Goal: Task Accomplishment & Management: Complete application form

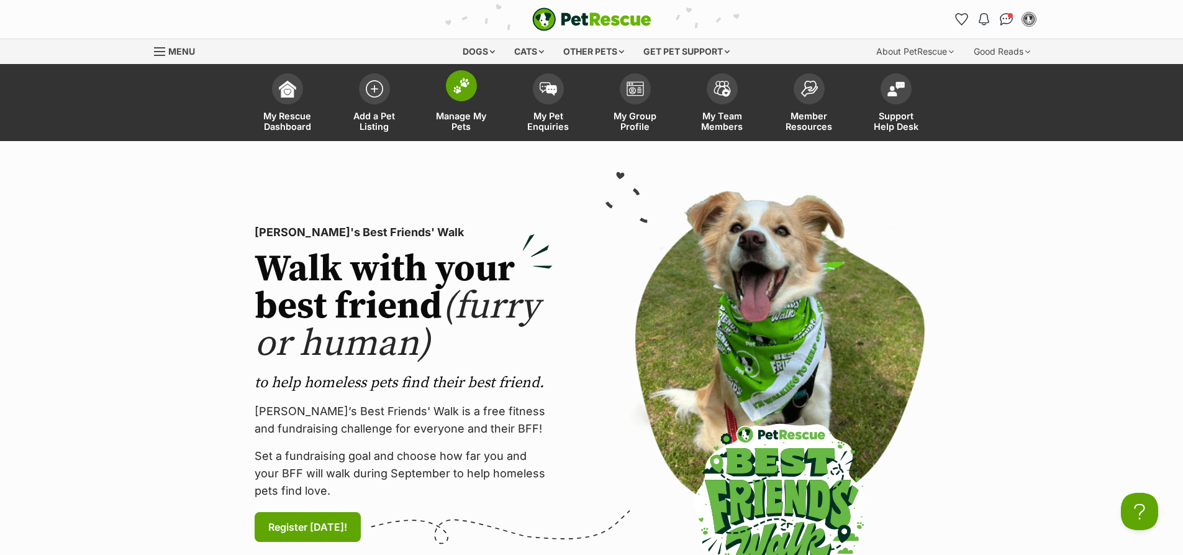
click at [470, 92] on span at bounding box center [461, 85] width 31 height 31
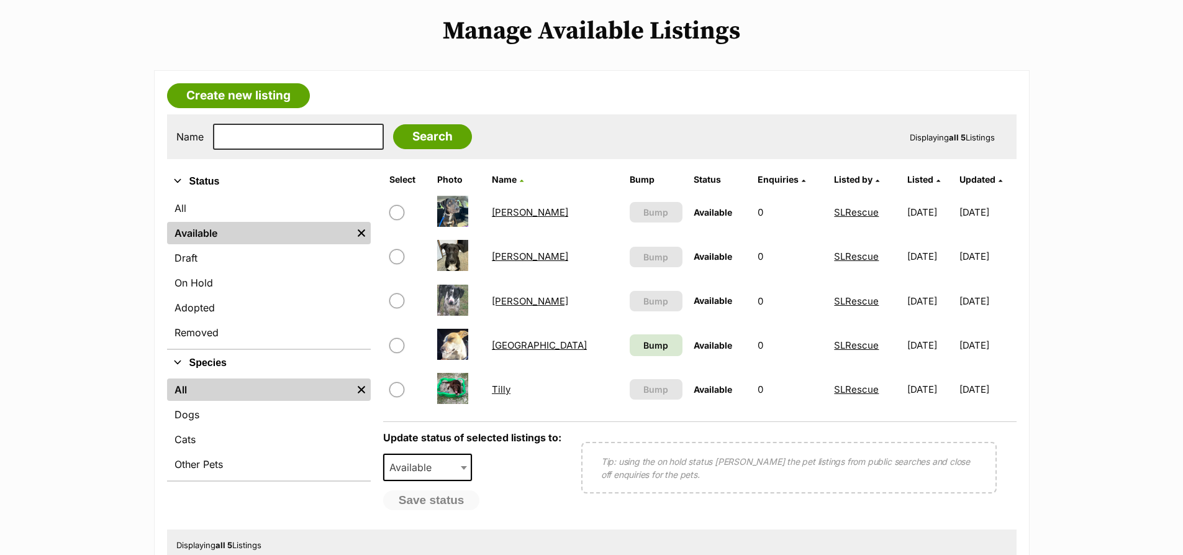
scroll to position [124, 0]
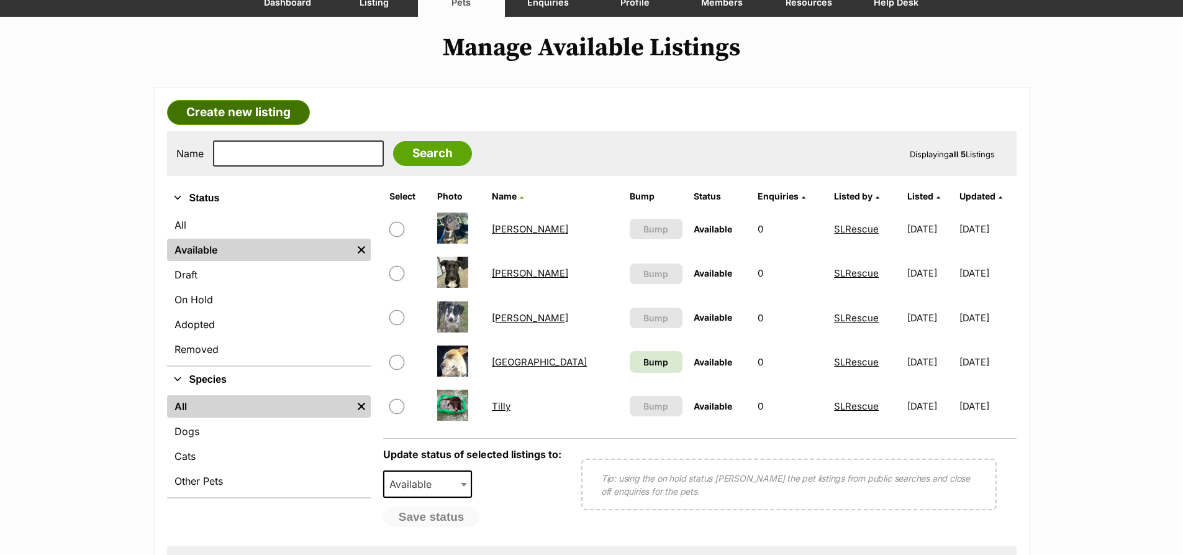
click at [250, 109] on link "Create new listing" at bounding box center [238, 112] width 143 height 25
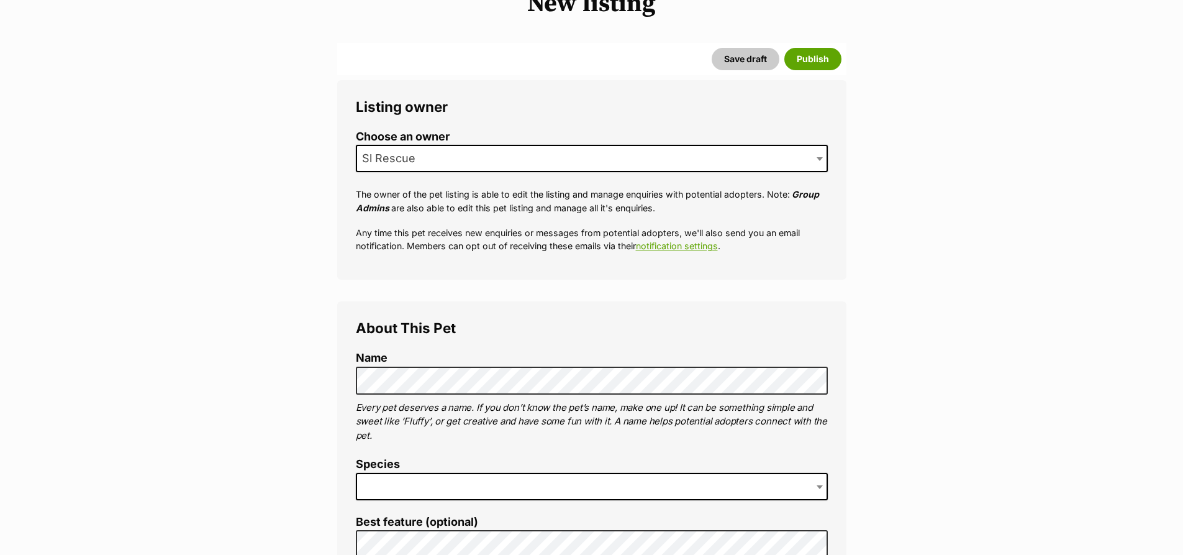
scroll to position [186, 0]
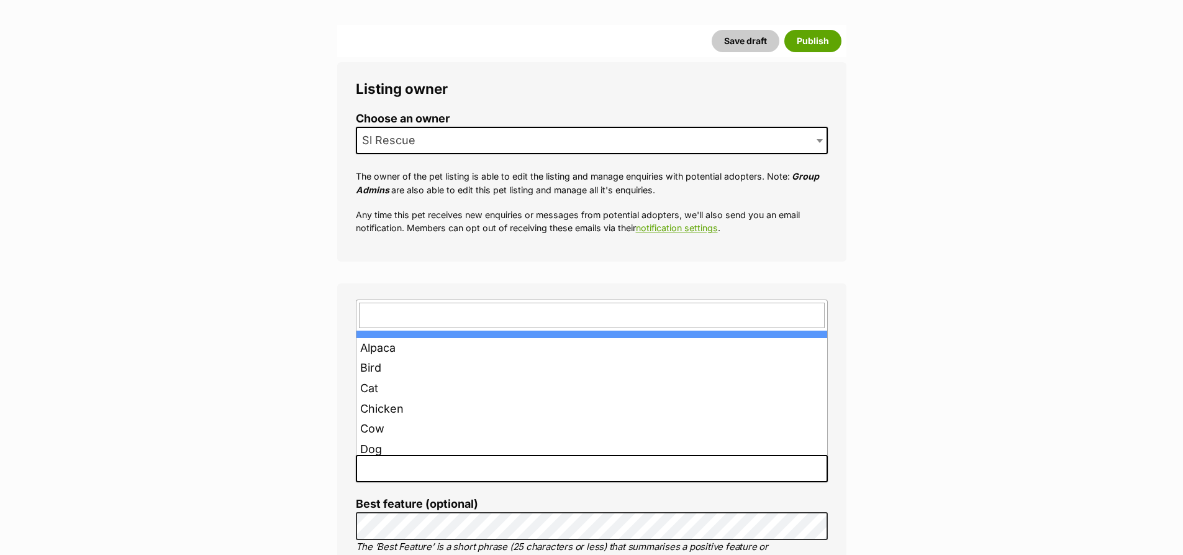
click at [430, 460] on span at bounding box center [592, 468] width 472 height 27
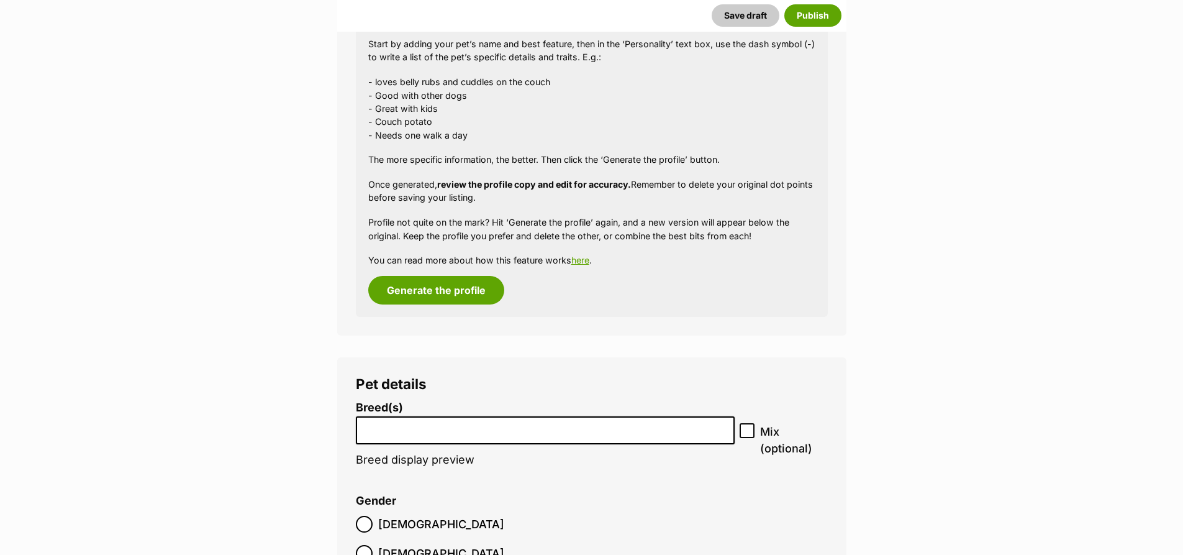
scroll to position [1241, 0]
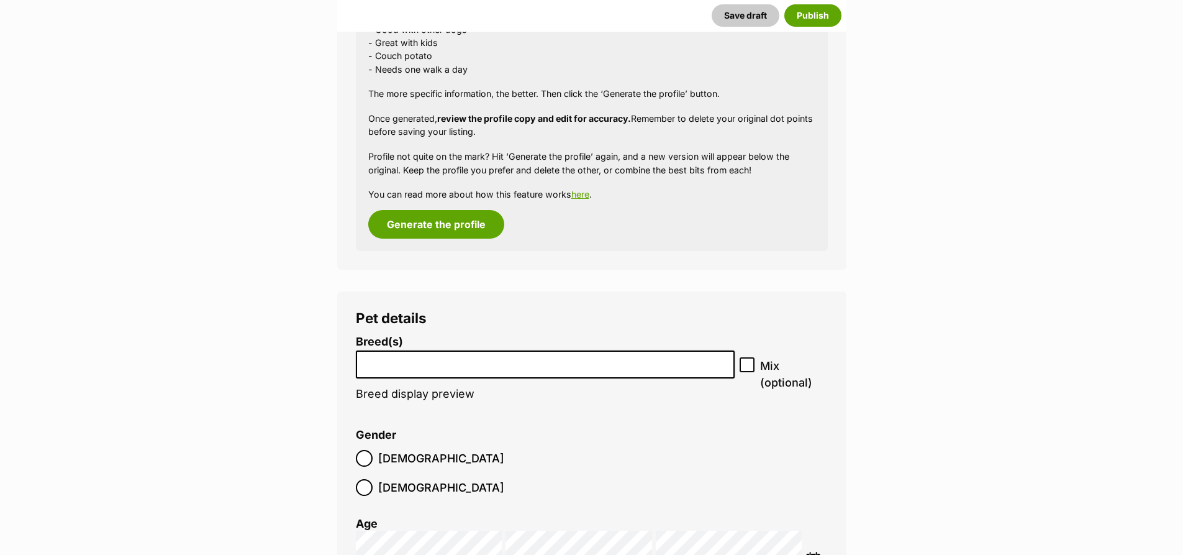
click at [405, 364] on input "search" at bounding box center [545, 361] width 371 height 13
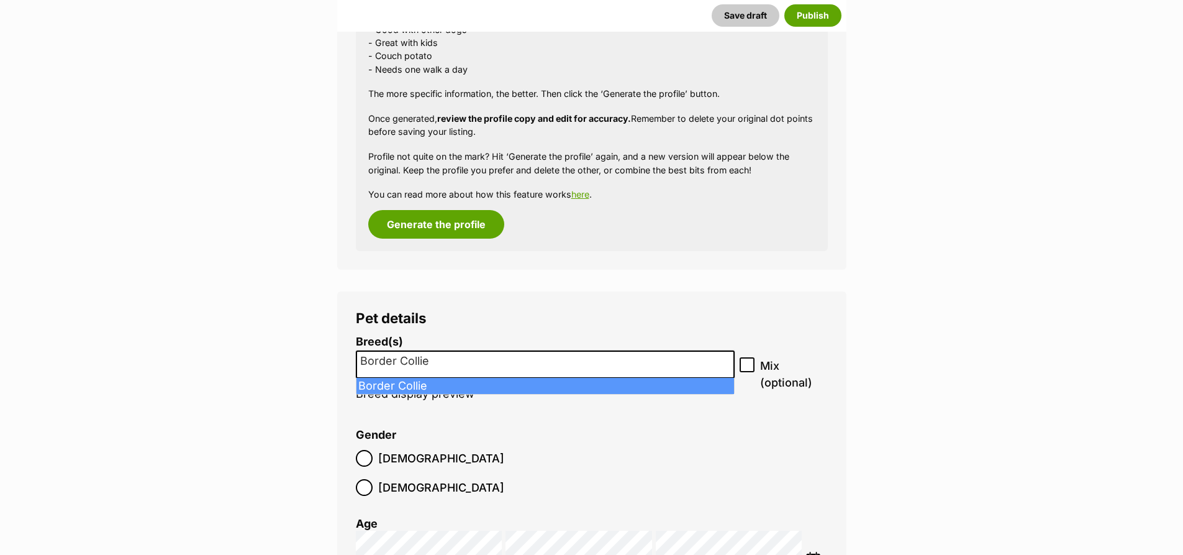
type input "Border Collie"
select select "37"
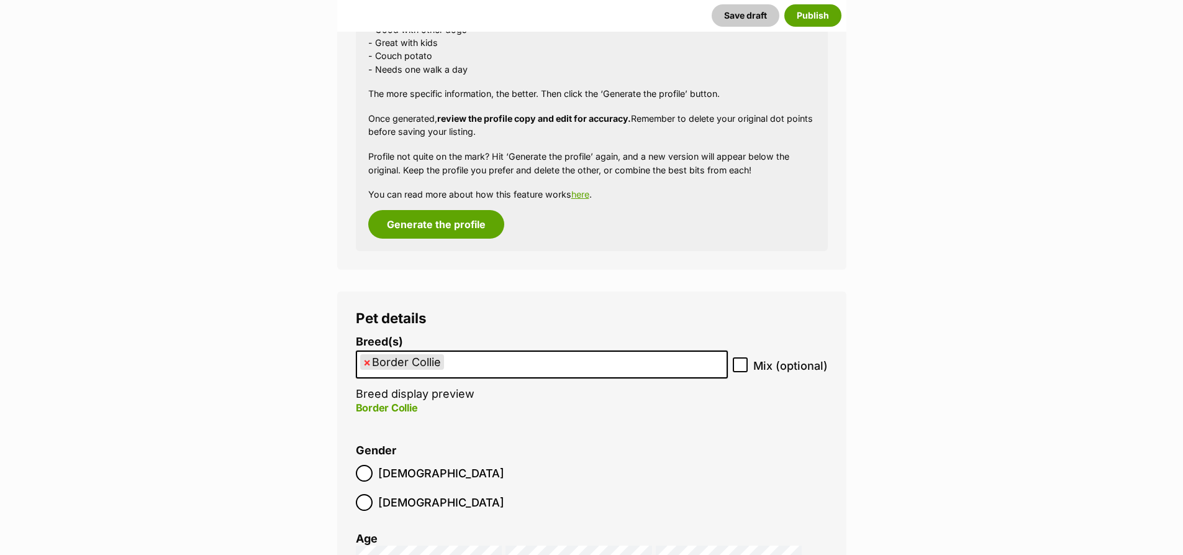
click at [744, 366] on icon at bounding box center [740, 364] width 9 height 9
click at [744, 366] on input "Mix (optional)" at bounding box center [740, 364] width 15 height 15
checkbox input "true"
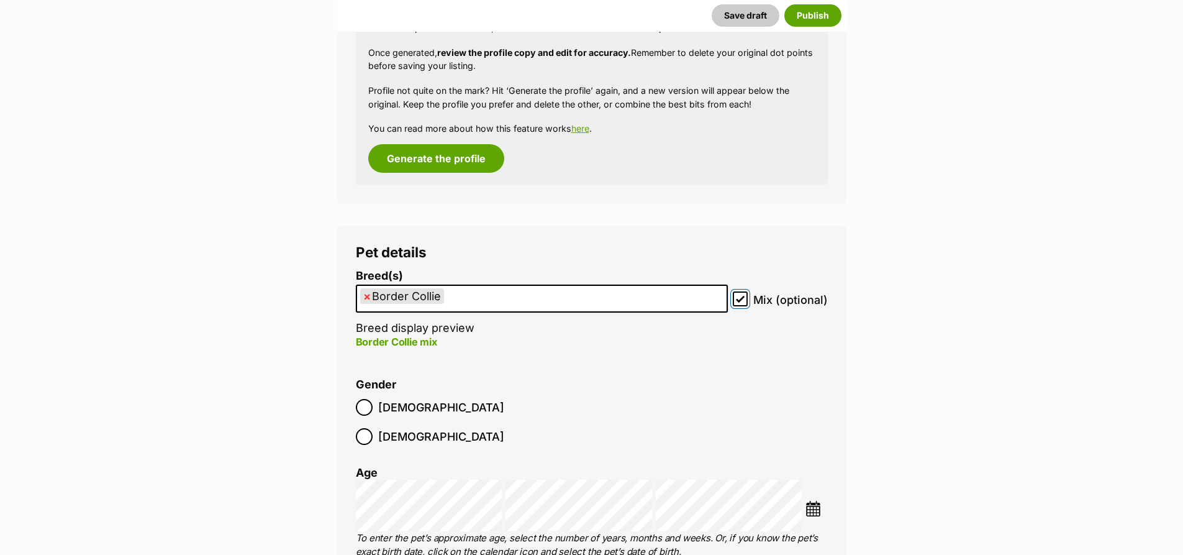
scroll to position [1427, 0]
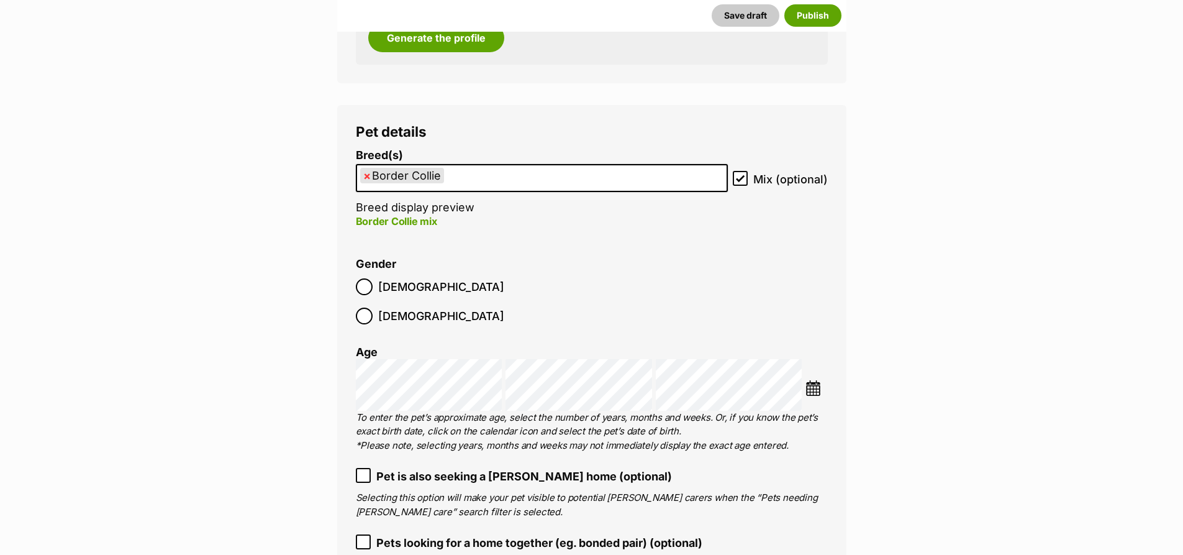
click at [818, 380] on img at bounding box center [814, 388] width 16 height 16
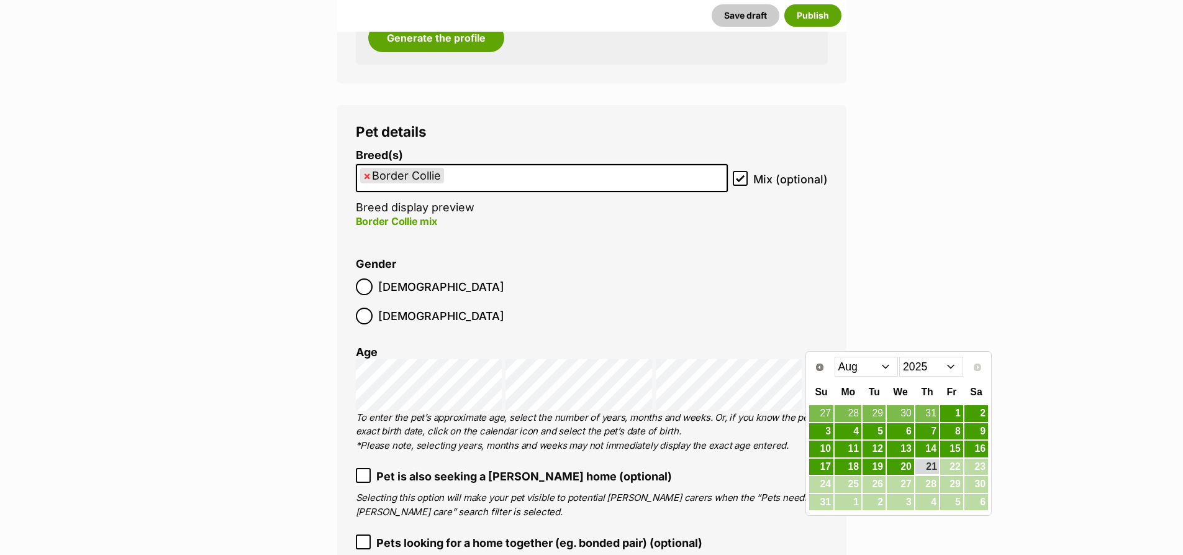
click at [951, 367] on select "2015 2016 2017 2018 2019 2020 2021 2022 2023 2024 2025" at bounding box center [932, 367] width 64 height 20
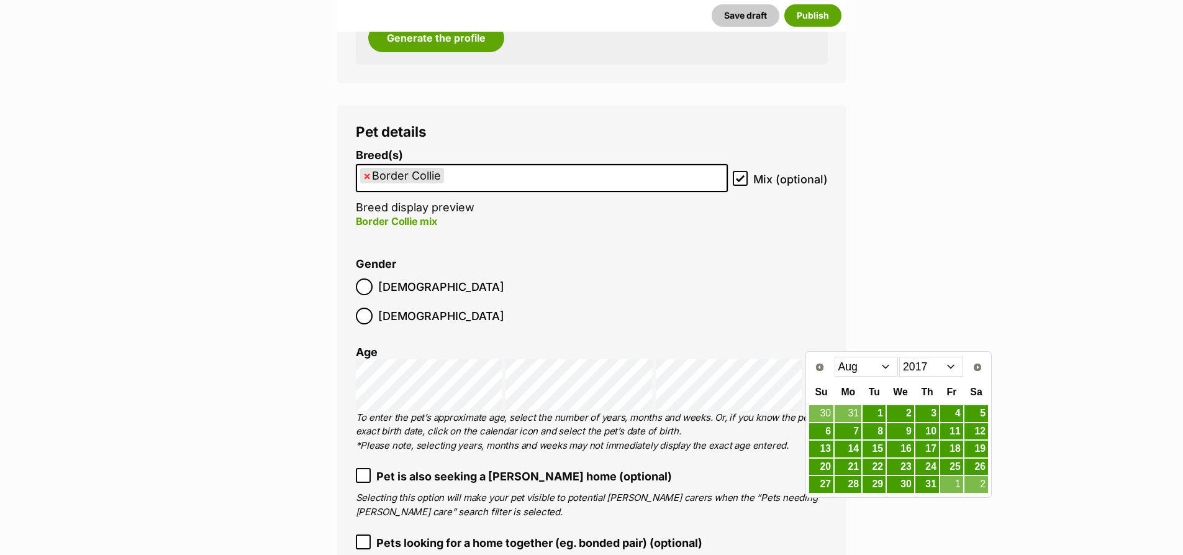
click at [887, 361] on select "Jan Feb Mar Apr May Jun Jul Aug Sep Oct Nov Dec" at bounding box center [867, 367] width 64 height 20
click at [823, 466] on link "17" at bounding box center [821, 467] width 24 height 16
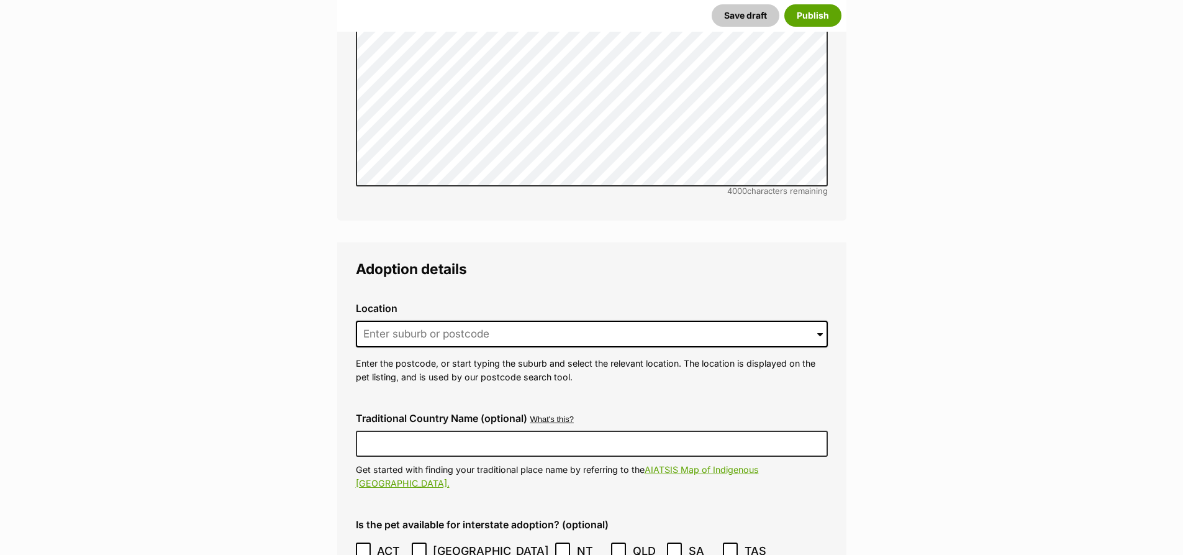
scroll to position [2732, 0]
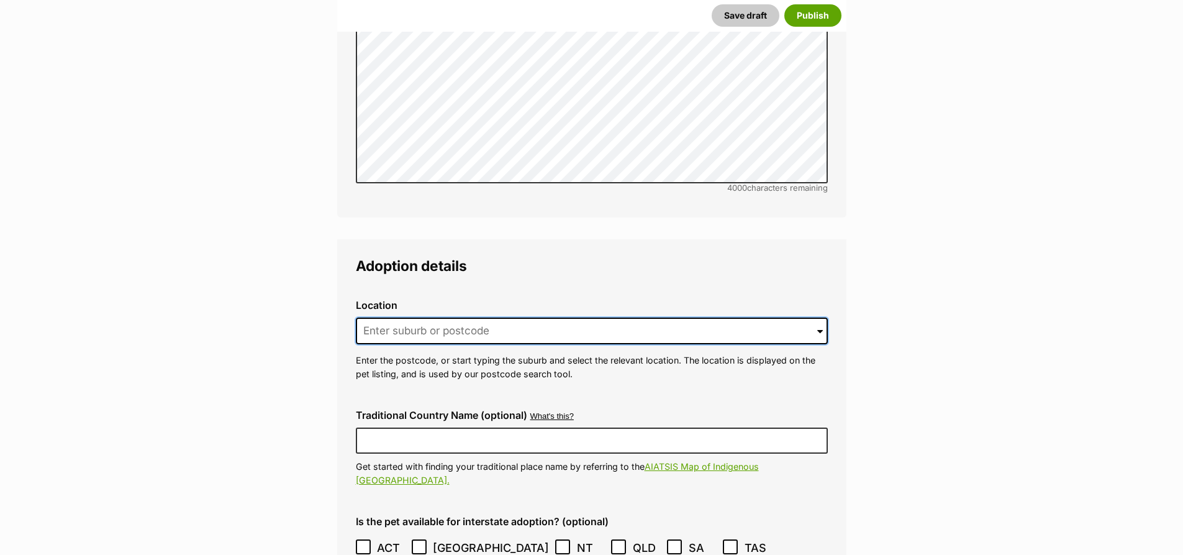
click at [460, 317] on input at bounding box center [592, 330] width 472 height 27
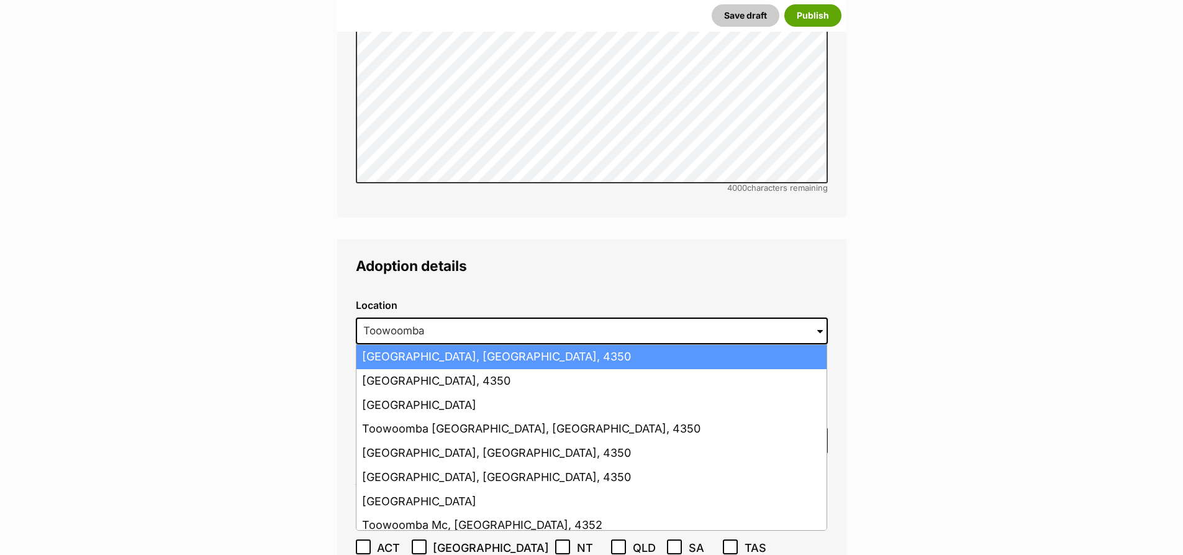
click at [463, 345] on li "Toowoomba, Queensland, 4350" at bounding box center [592, 357] width 470 height 24
type input "Toowoomba, Queensland, 4350"
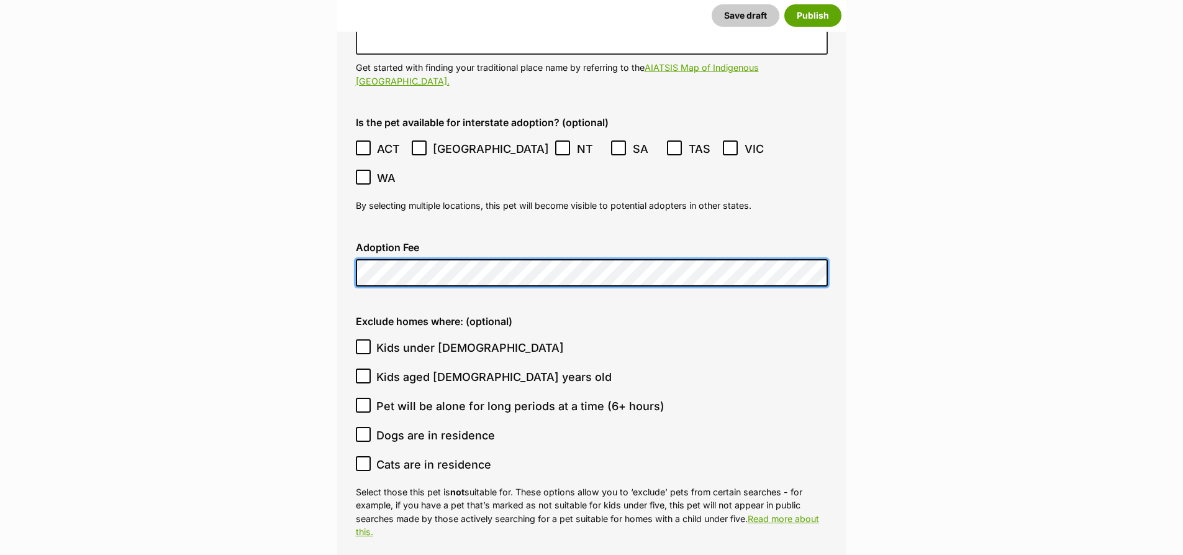
scroll to position [3166, 0]
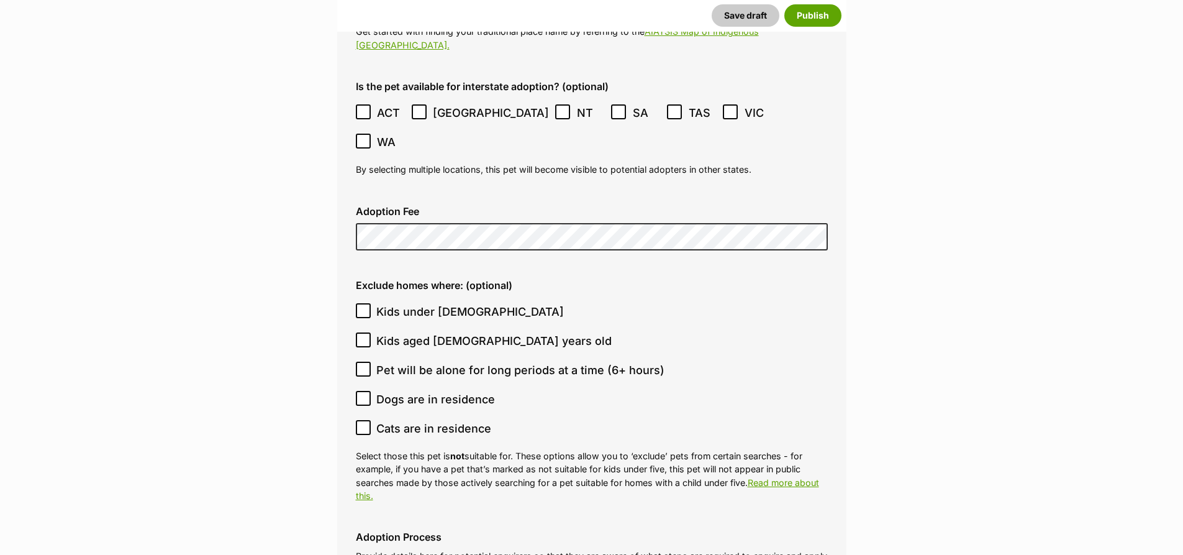
click at [366, 365] on icon at bounding box center [363, 369] width 9 height 9
click at [366, 362] on input "Pet will be alone for long periods at a time (6+ hours)" at bounding box center [363, 369] width 15 height 15
checkbox input "true"
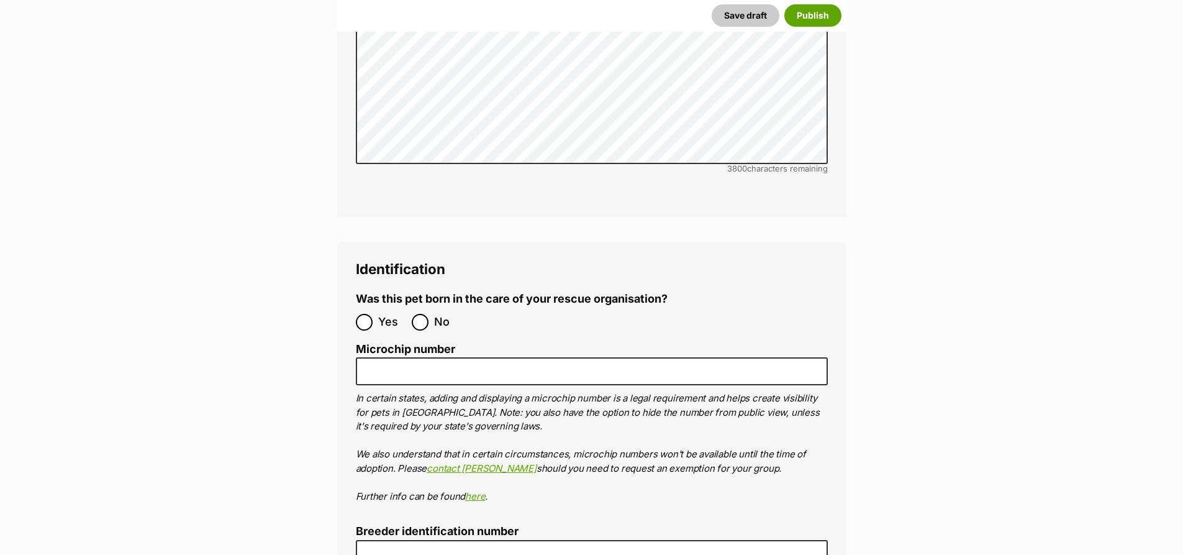
scroll to position [3912, 0]
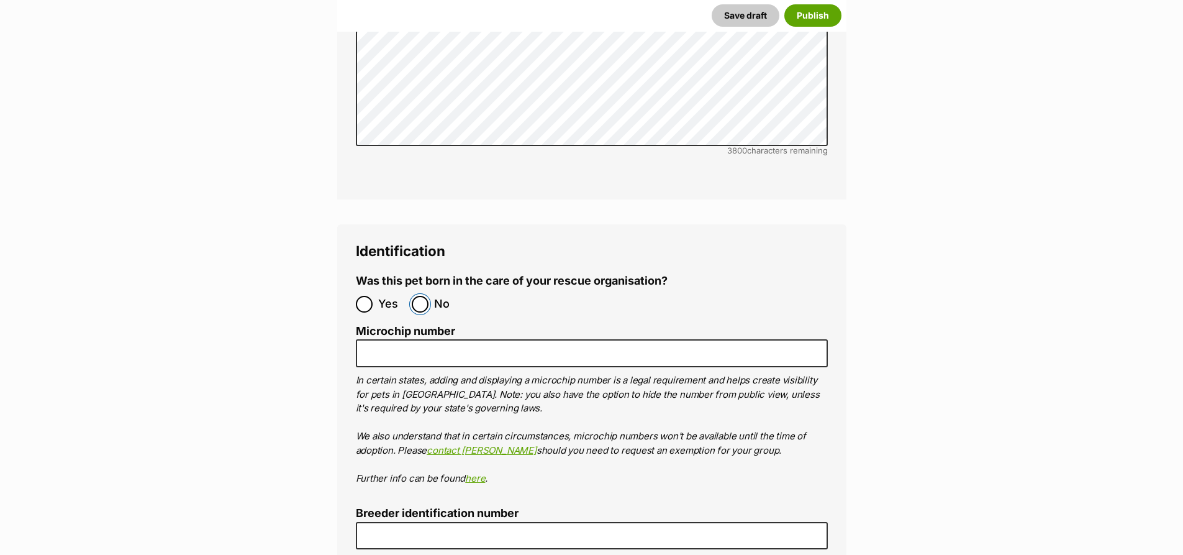
click at [419, 296] on input "No" at bounding box center [420, 304] width 17 height 17
radio input "true"
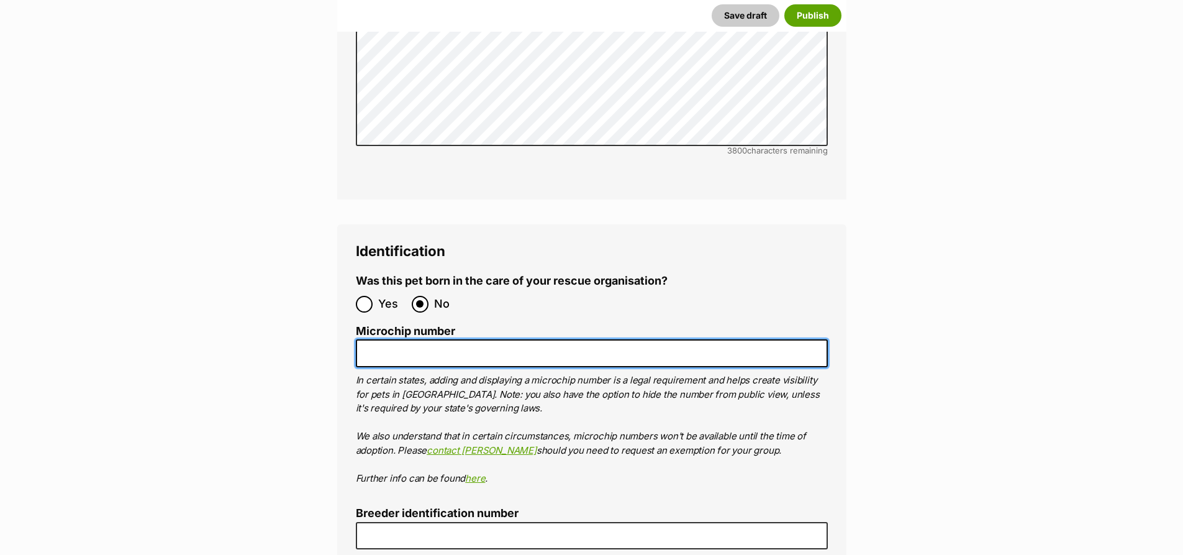
click at [410, 339] on input "Microchip number" at bounding box center [592, 353] width 472 height 28
click at [395, 339] on input "Microchip number" at bounding box center [592, 353] width 472 height 28
paste input "900164001589818"
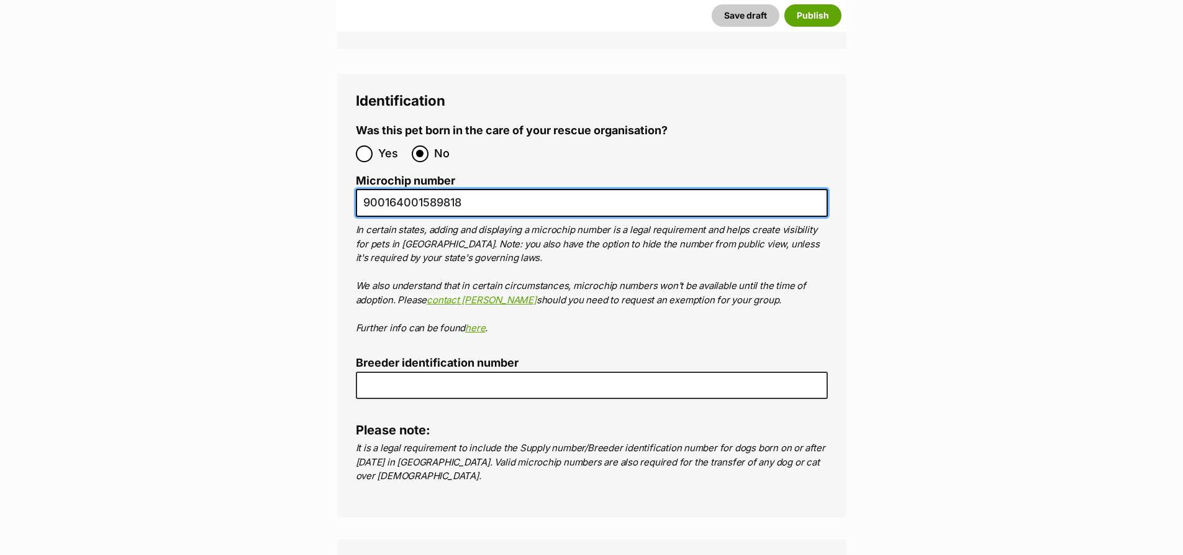
scroll to position [4098, 0]
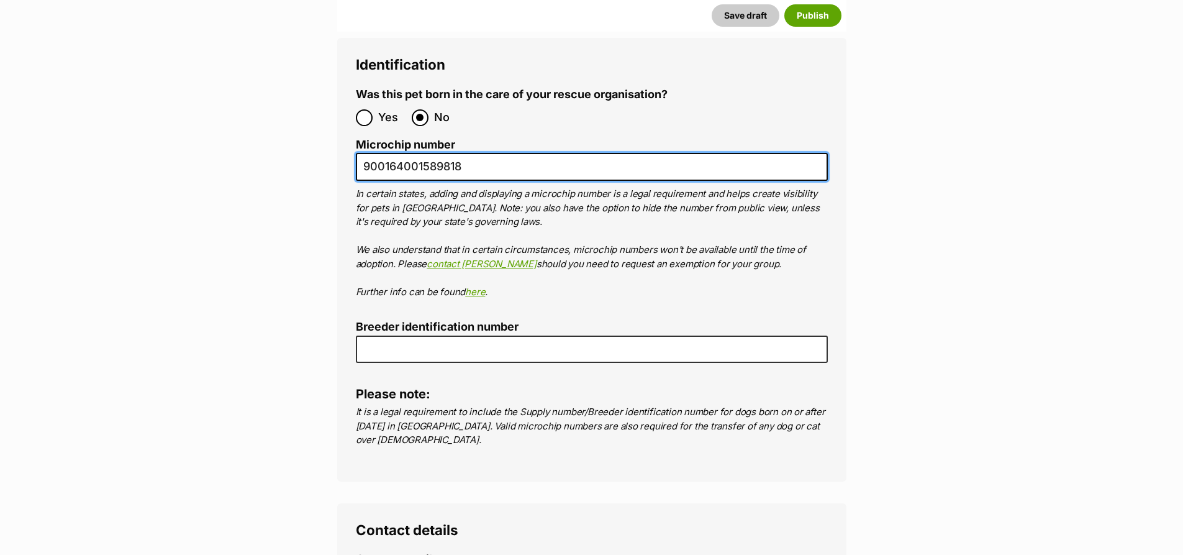
type input "900164001589818"
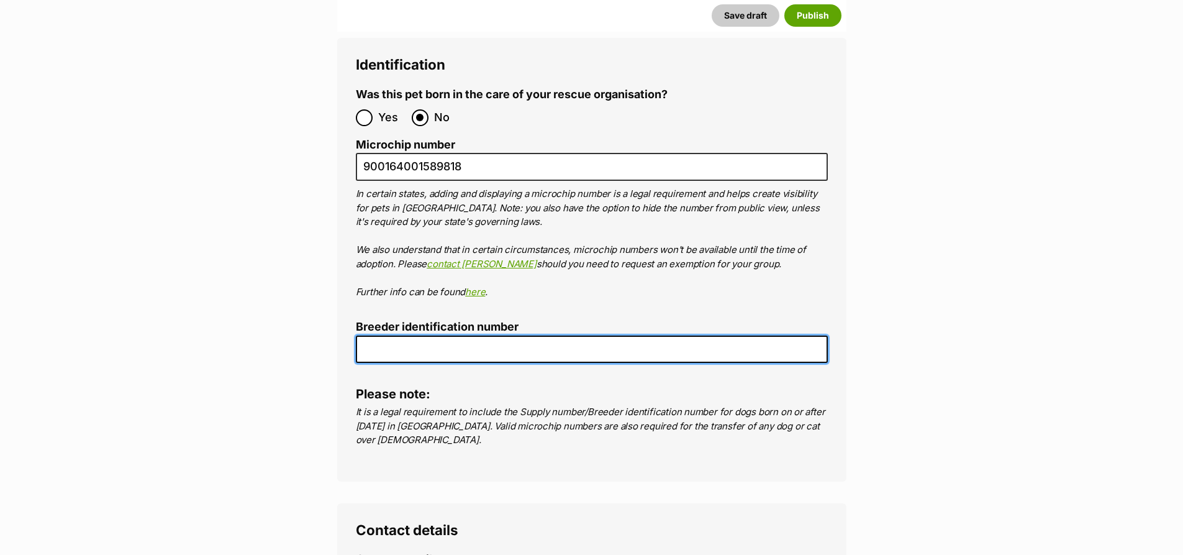
click at [461, 335] on input "Breeder identification number" at bounding box center [592, 349] width 472 height 28
type input "BIN0012175854610"
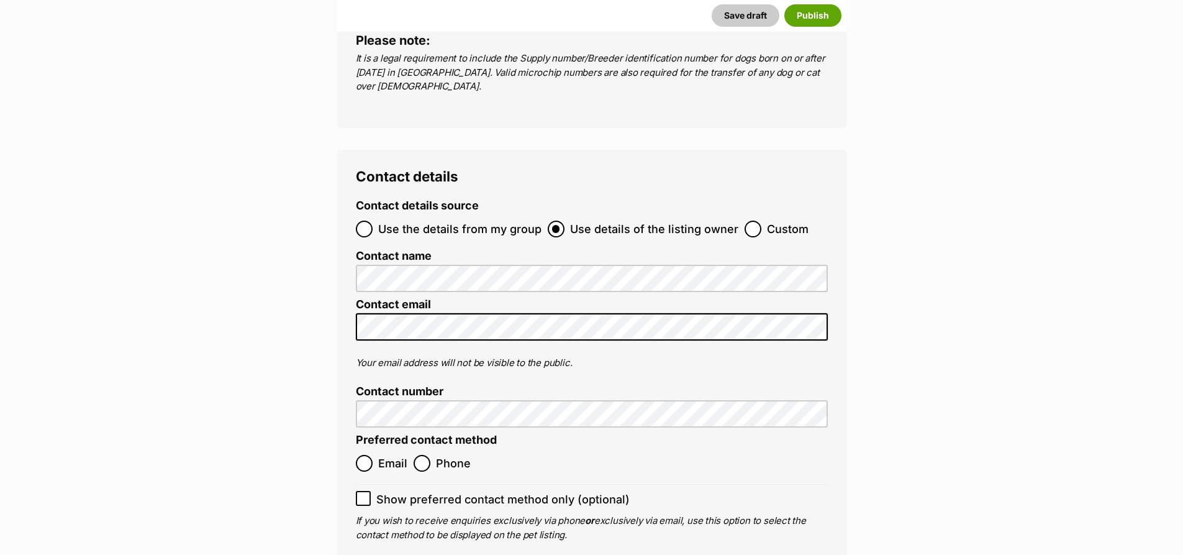
scroll to position [4533, 0]
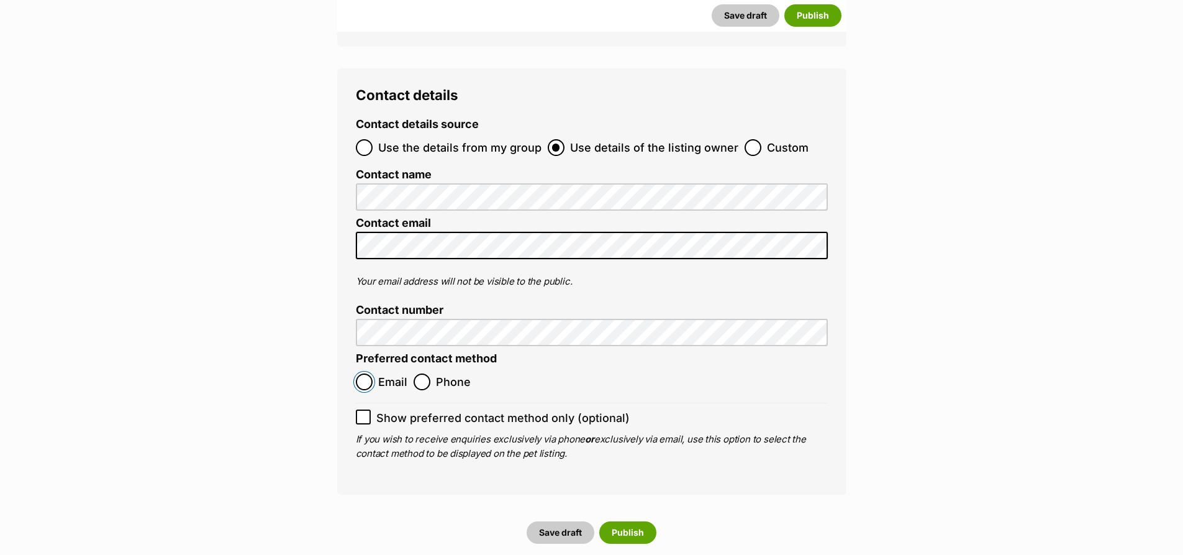
click at [365, 373] on input "Email" at bounding box center [364, 381] width 17 height 17
radio input "true"
click at [363, 413] on icon at bounding box center [363, 417] width 9 height 9
click at [363, 409] on input "Show preferred contact method only (optional)" at bounding box center [363, 416] width 15 height 15
checkbox input "true"
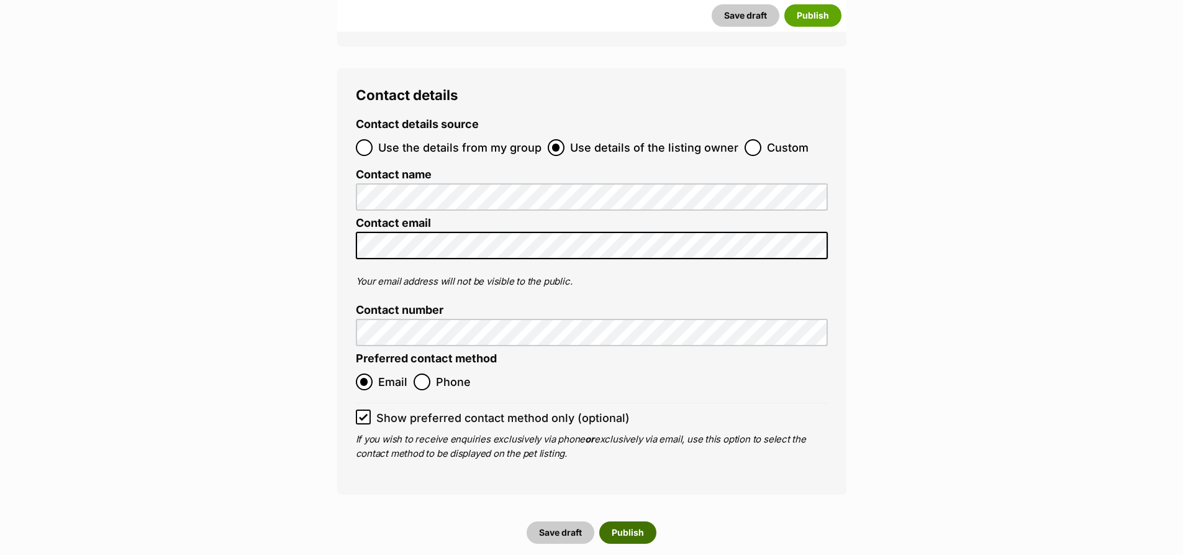
click at [620, 521] on button "Publish" at bounding box center [628, 532] width 57 height 22
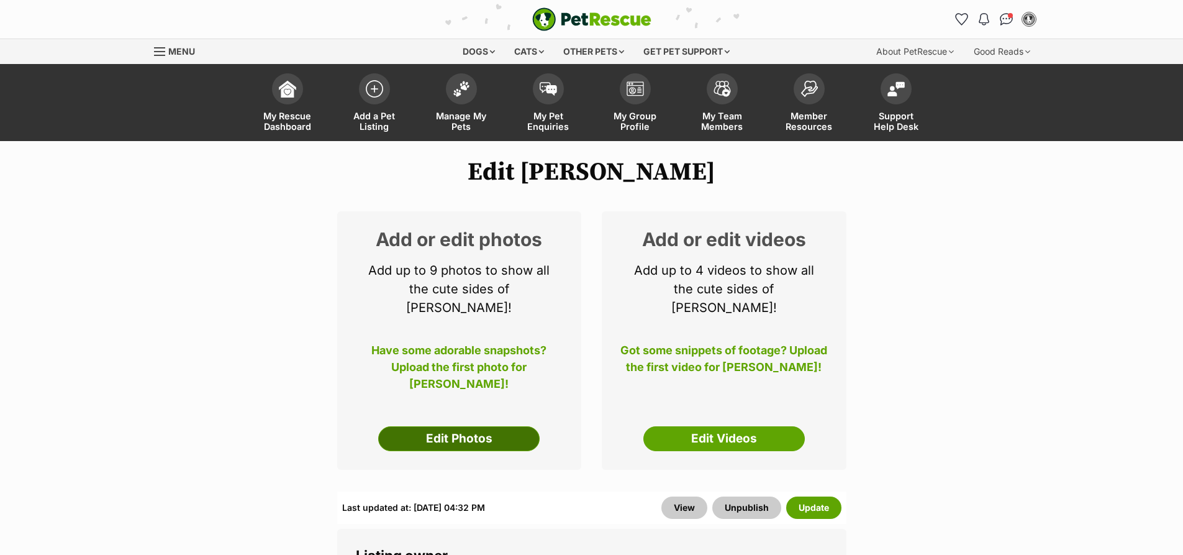
click at [472, 426] on link "Edit Photos" at bounding box center [459, 438] width 162 height 25
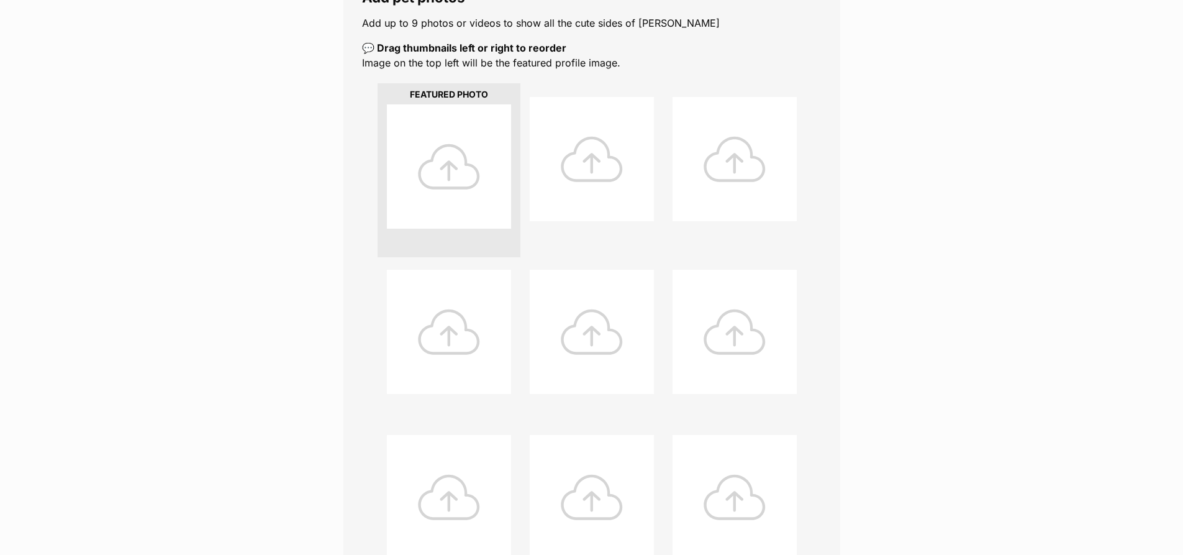
scroll to position [248, 0]
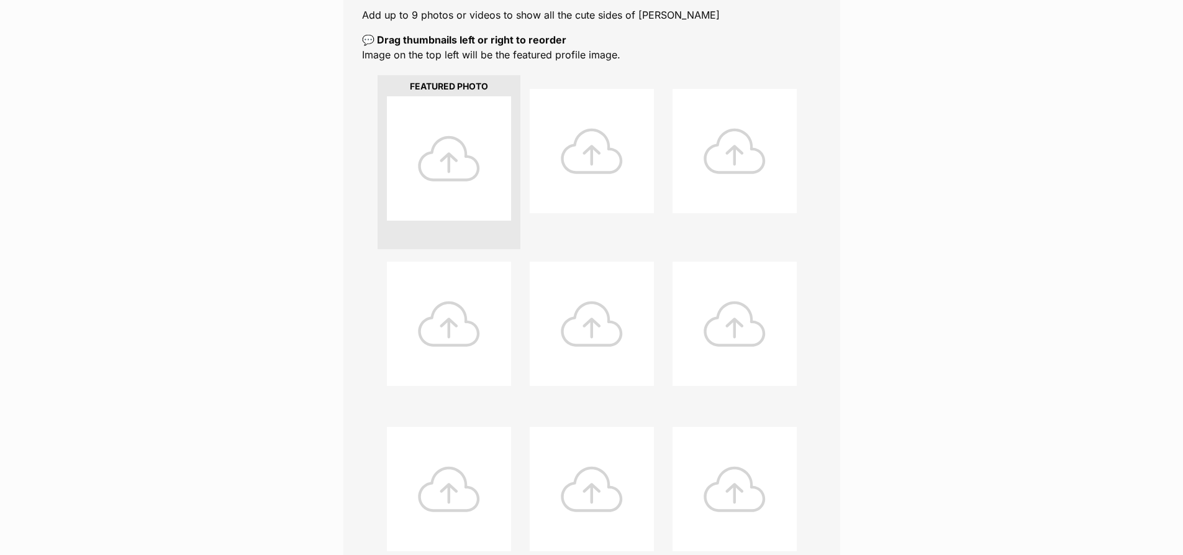
click at [455, 160] on div at bounding box center [449, 158] width 124 height 124
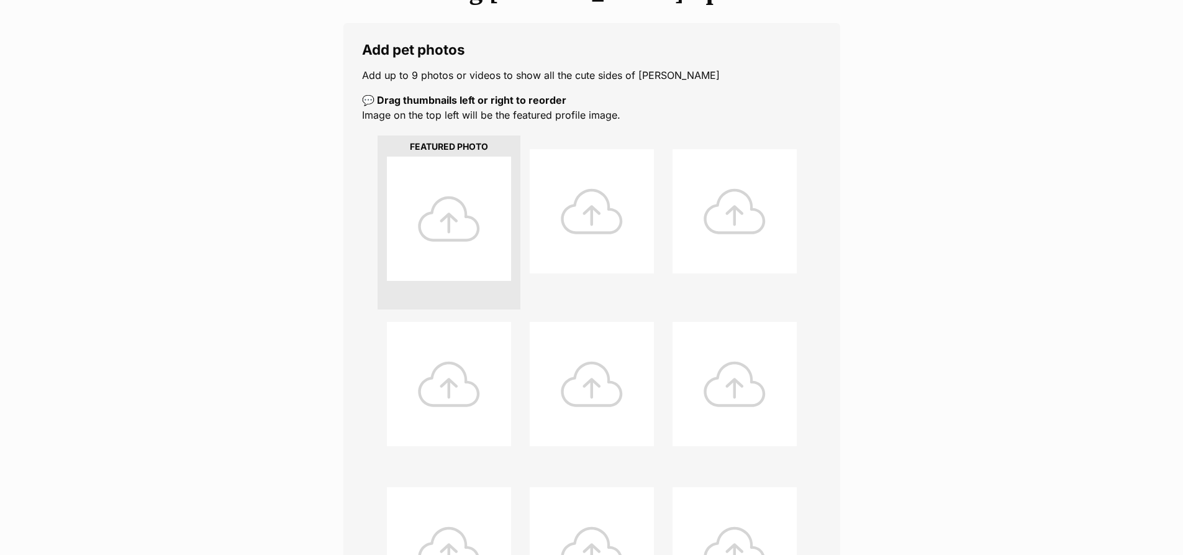
scroll to position [186, 0]
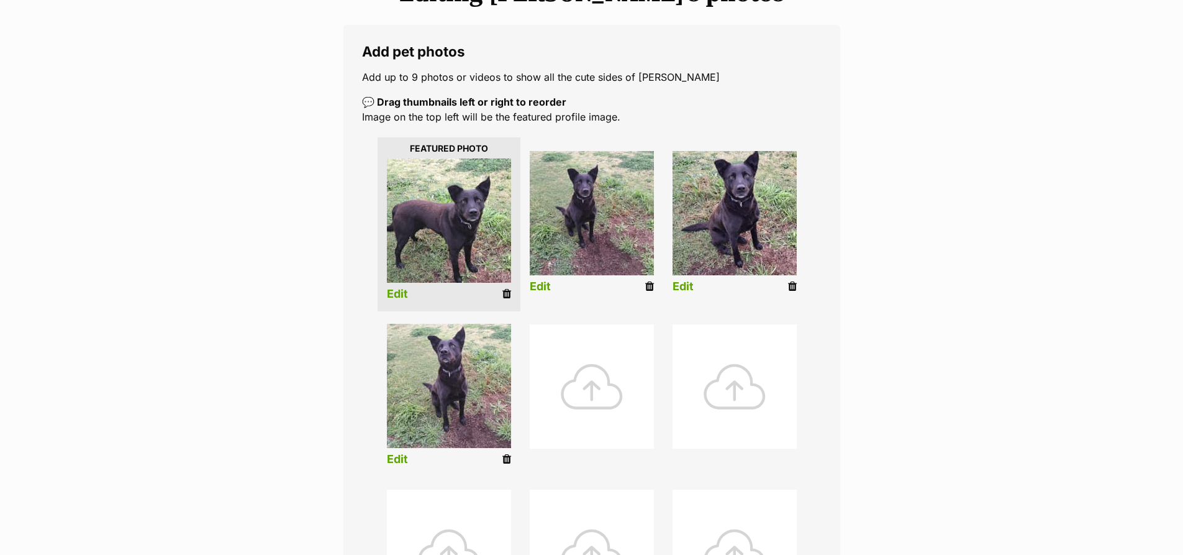
click at [685, 286] on link "Edit" at bounding box center [683, 286] width 21 height 13
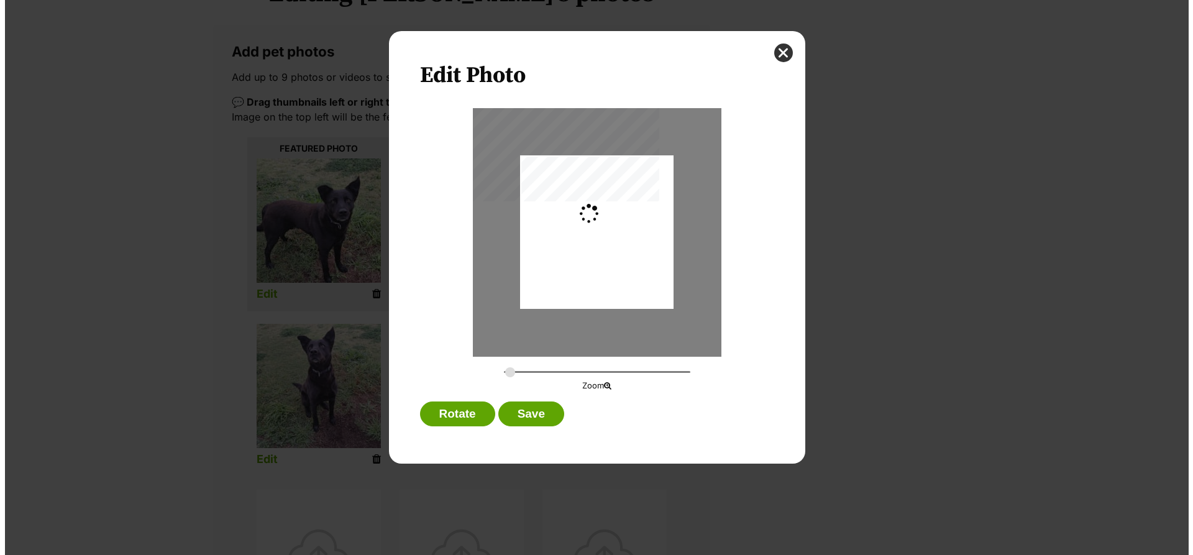
scroll to position [0, 0]
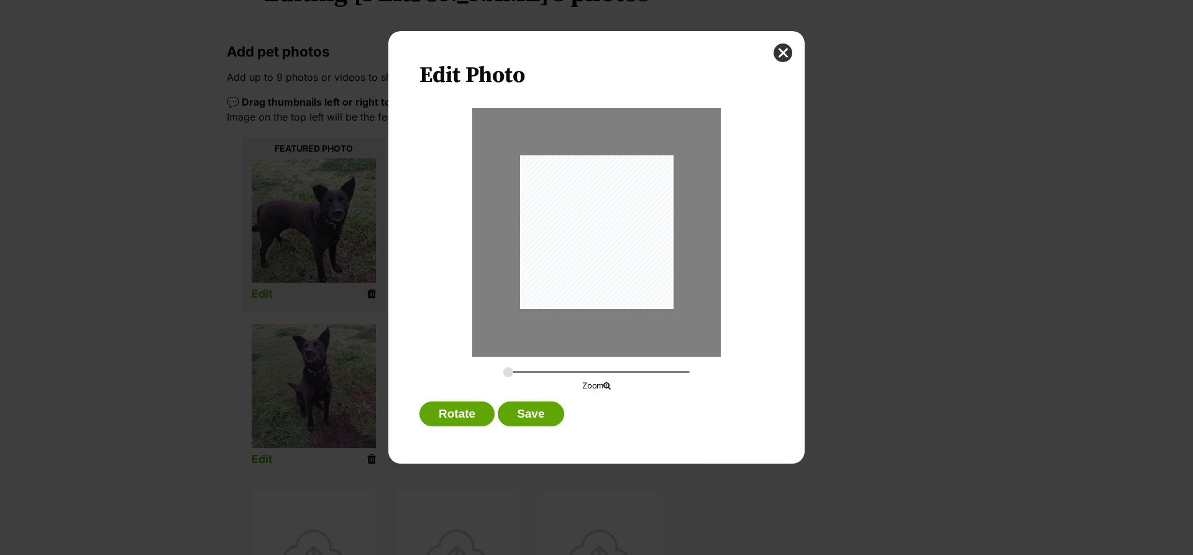
click at [530, 301] on div "Dialog Window - Close (Press escape to close)" at bounding box center [596, 231] width 153 height 153
drag, startPoint x: 506, startPoint y: 370, endPoint x: 609, endPoint y: 235, distance: 169.2
click at [560, 367] on input "Dialog Window - Close (Press escape to close)" at bounding box center [596, 372] width 186 height 12
drag, startPoint x: 586, startPoint y: 268, endPoint x: 597, endPoint y: 327, distance: 59.3
click at [597, 327] on div "Dialog Window - Close (Press escape to close)" at bounding box center [596, 326] width 353 height 353
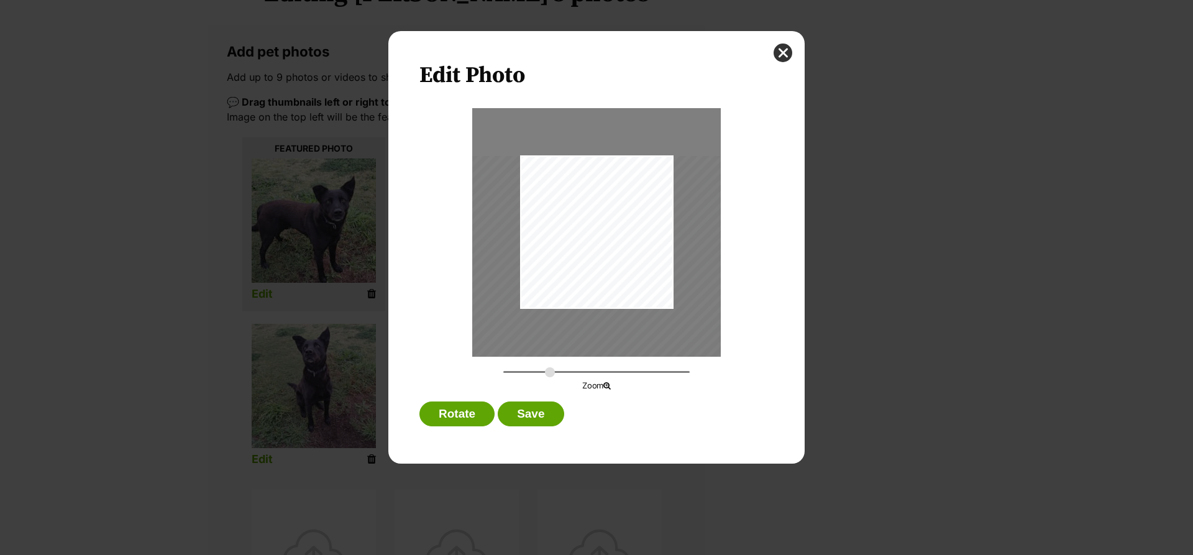
drag, startPoint x: 557, startPoint y: 371, endPoint x: 550, endPoint y: 373, distance: 7.1
type input "0.5635"
click at [550, 373] on input "Dialog Window - Close (Press escape to close)" at bounding box center [596, 372] width 186 height 12
drag, startPoint x: 625, startPoint y: 237, endPoint x: 622, endPoint y: 260, distance: 22.6
click at [622, 260] on div "Dialog Window - Close (Press escape to close)" at bounding box center [591, 312] width 315 height 315
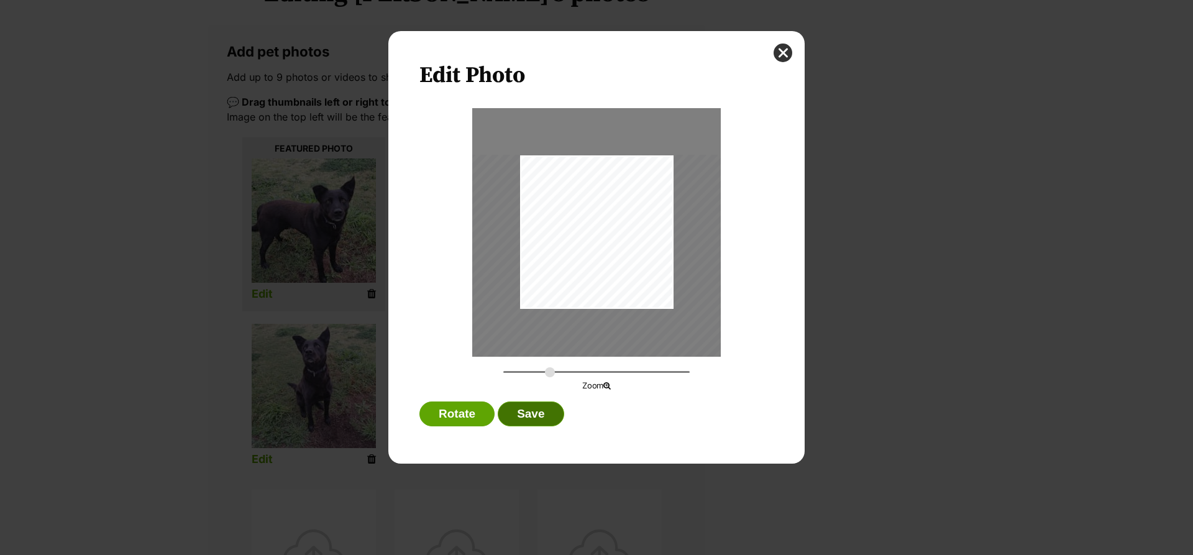
click at [541, 413] on button "Save" at bounding box center [531, 413] width 66 height 25
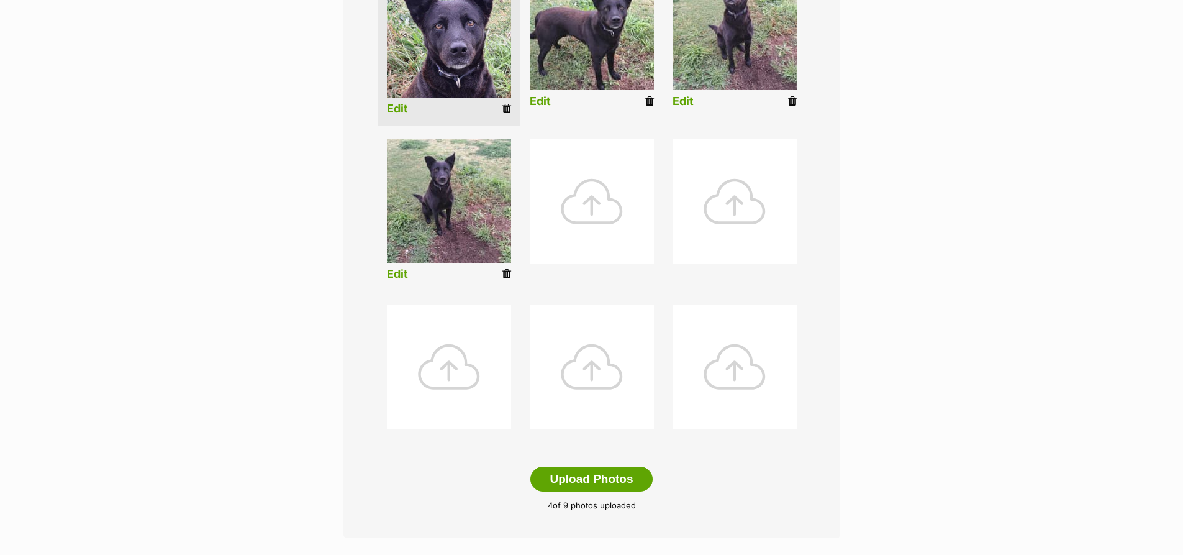
scroll to position [497, 0]
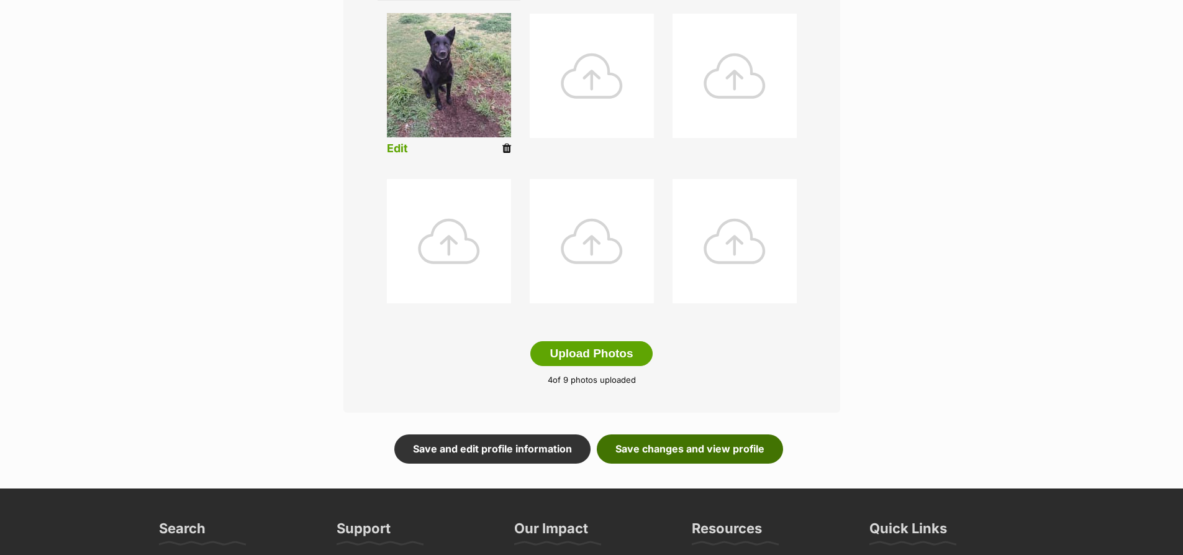
drag, startPoint x: 653, startPoint y: 453, endPoint x: 665, endPoint y: 447, distance: 13.9
click at [653, 453] on link "Save changes and view profile" at bounding box center [690, 448] width 186 height 29
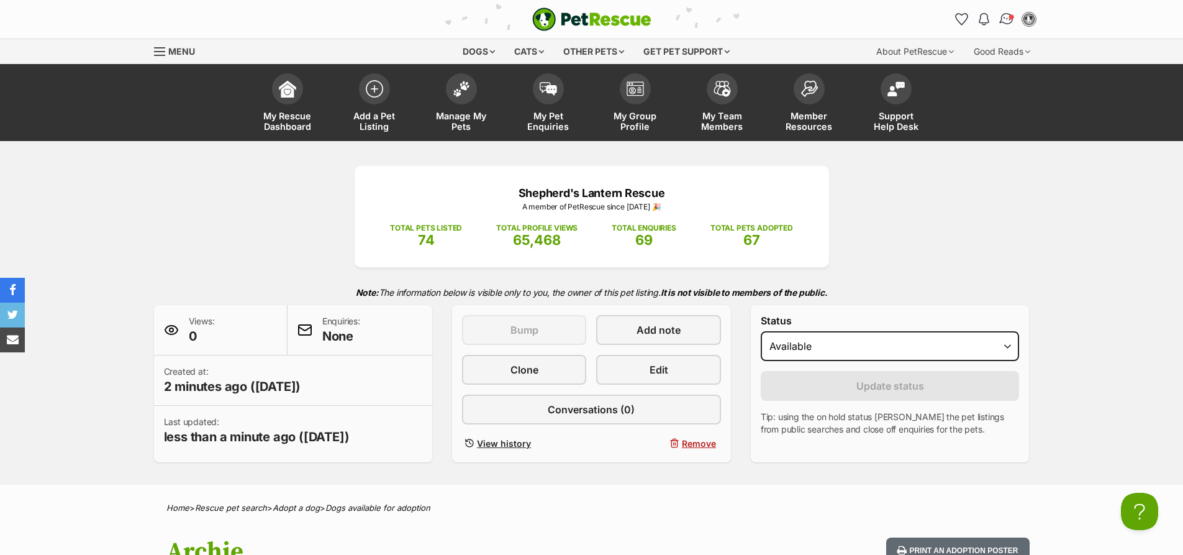
click at [1013, 11] on link "Conversations" at bounding box center [1006, 18] width 25 height 25
click at [1006, 17] on img "Conversations" at bounding box center [1006, 19] width 17 height 16
